Goal: Navigation & Orientation: Find specific page/section

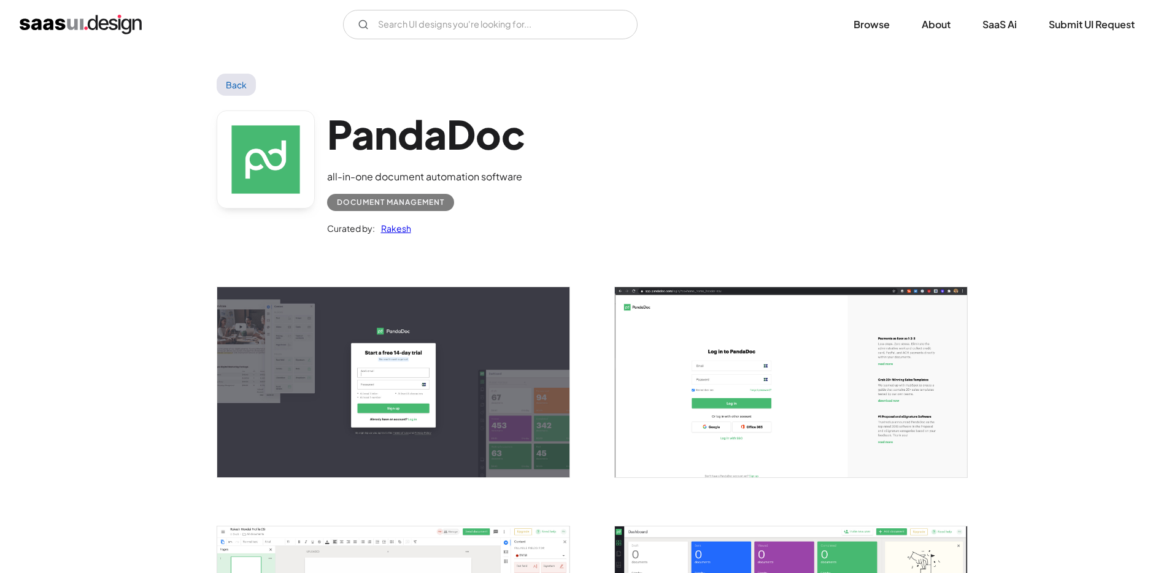
click at [236, 85] on link "Back" at bounding box center [237, 85] width 40 height 22
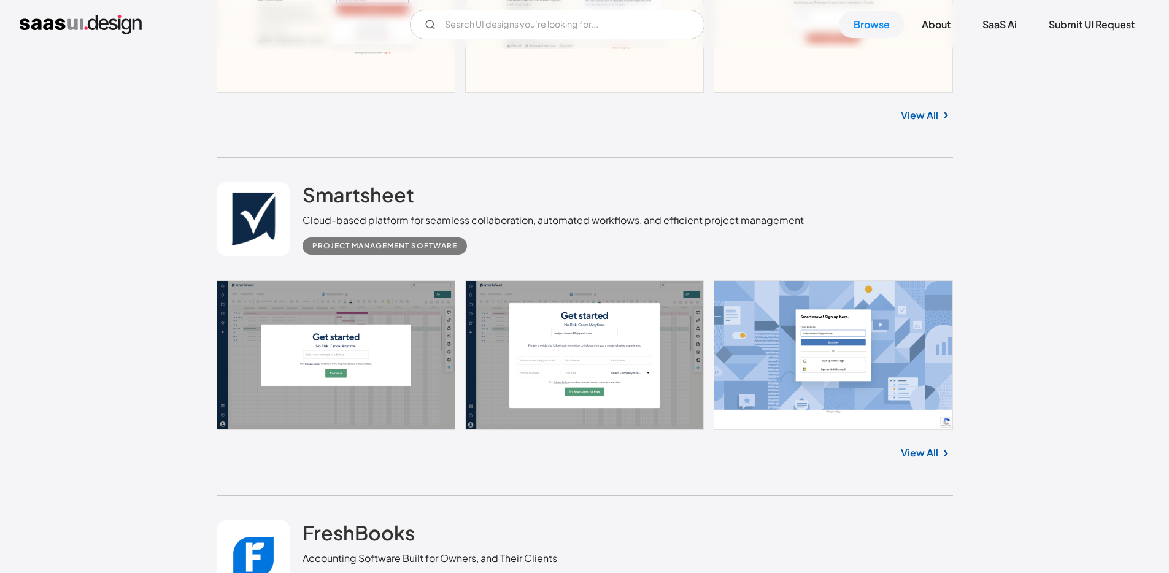
scroll to position [7608, 0]
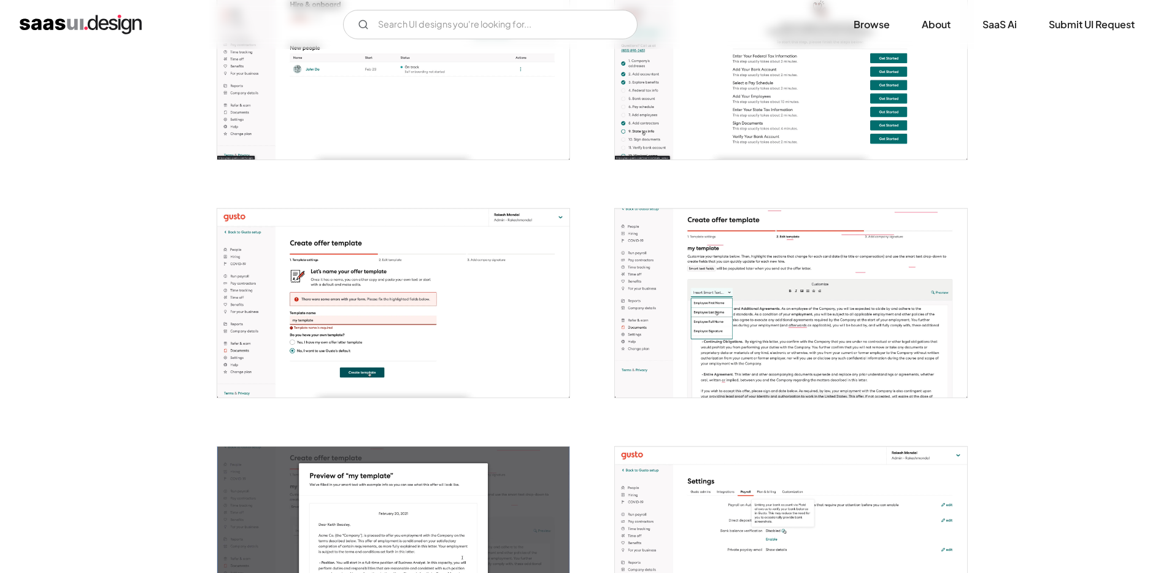
scroll to position [2247, 0]
